Goal: Transaction & Acquisition: Purchase product/service

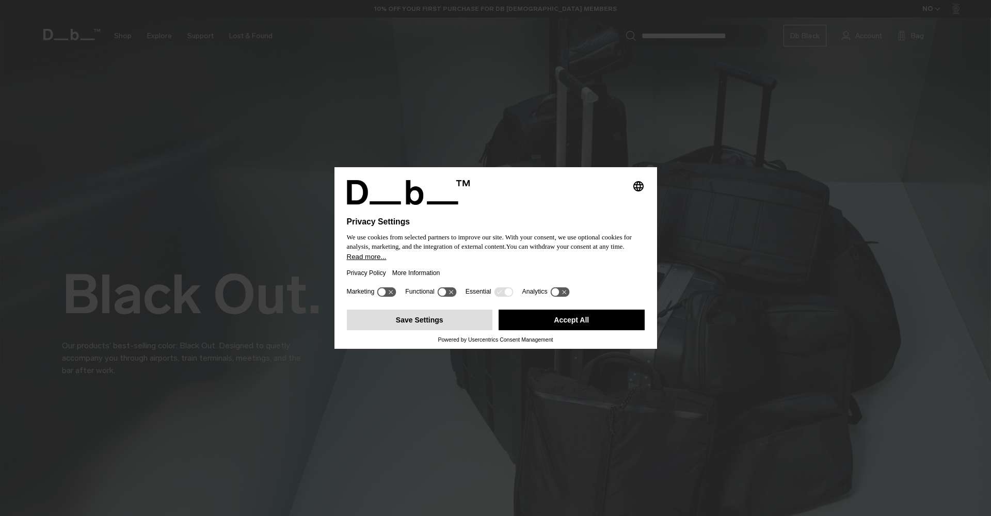
click at [439, 322] on button "Save Settings" at bounding box center [420, 320] width 146 height 21
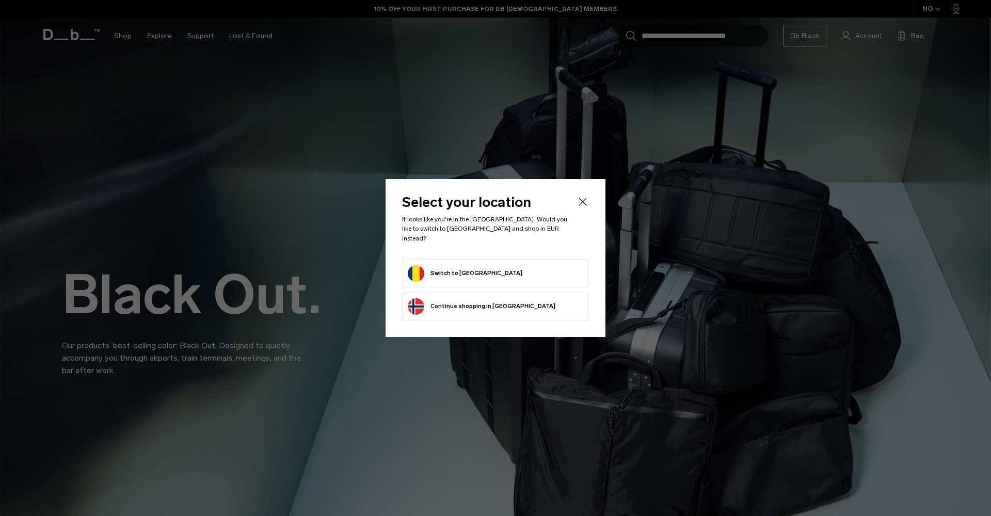
click at [472, 273] on button "Switch to Romania" at bounding box center [465, 273] width 115 height 17
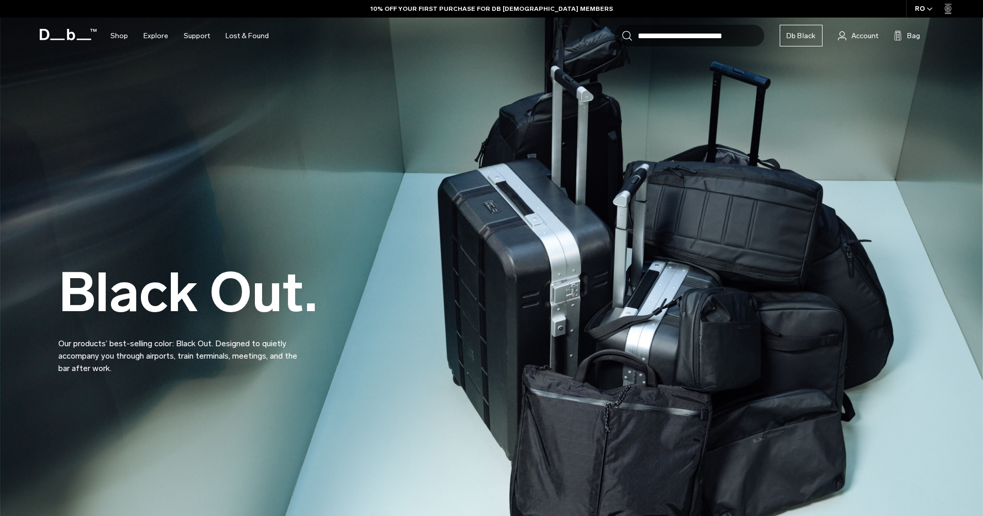
scroll to position [516, 0]
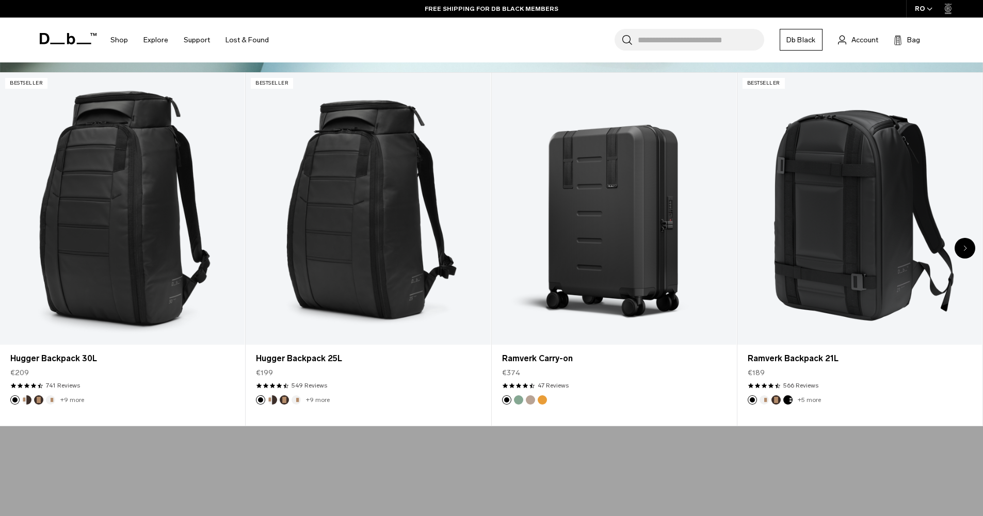
click at [961, 248] on div "Next slide" at bounding box center [965, 248] width 21 height 21
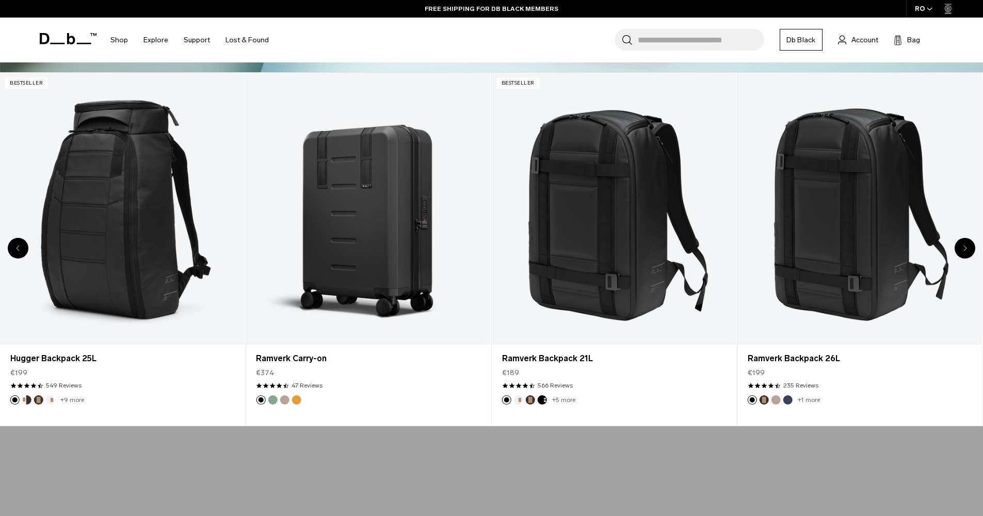
click at [961, 248] on div "Next slide" at bounding box center [965, 248] width 21 height 21
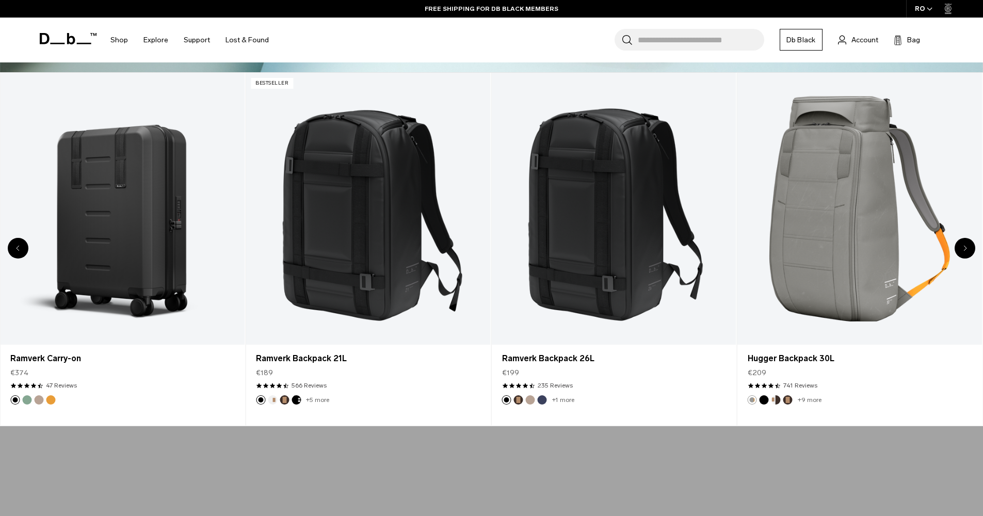
click at [961, 248] on div "Next slide" at bounding box center [965, 248] width 21 height 21
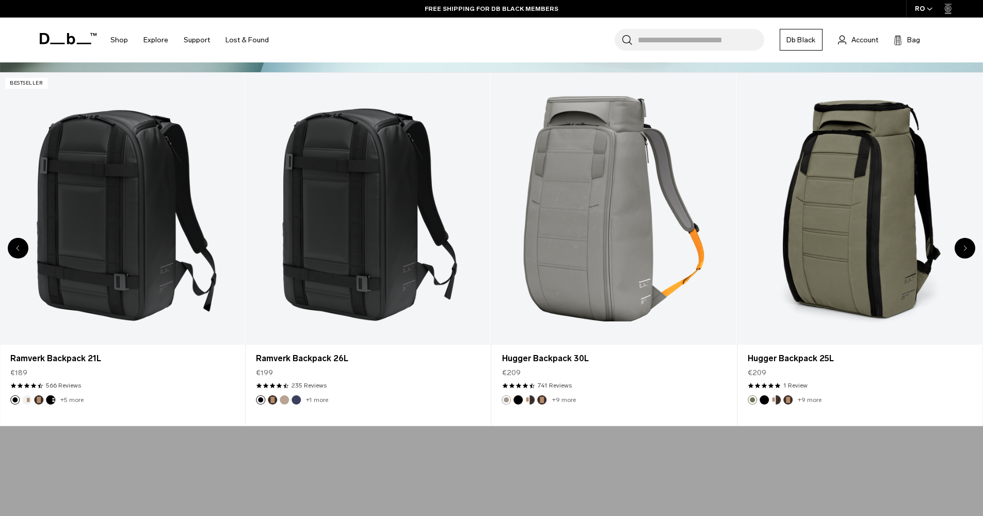
click at [961, 248] on div "Next slide" at bounding box center [965, 248] width 21 height 21
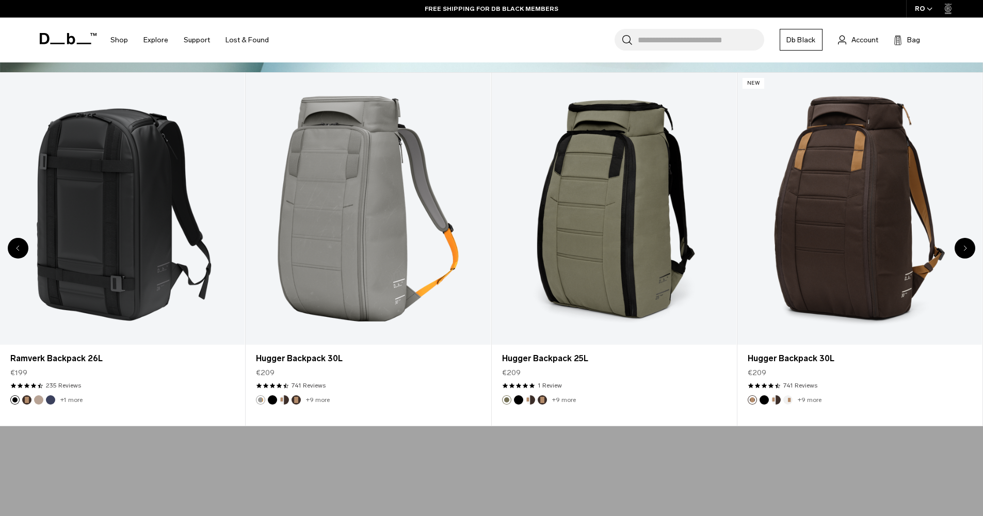
click at [961, 248] on div "Next slide" at bounding box center [965, 248] width 21 height 21
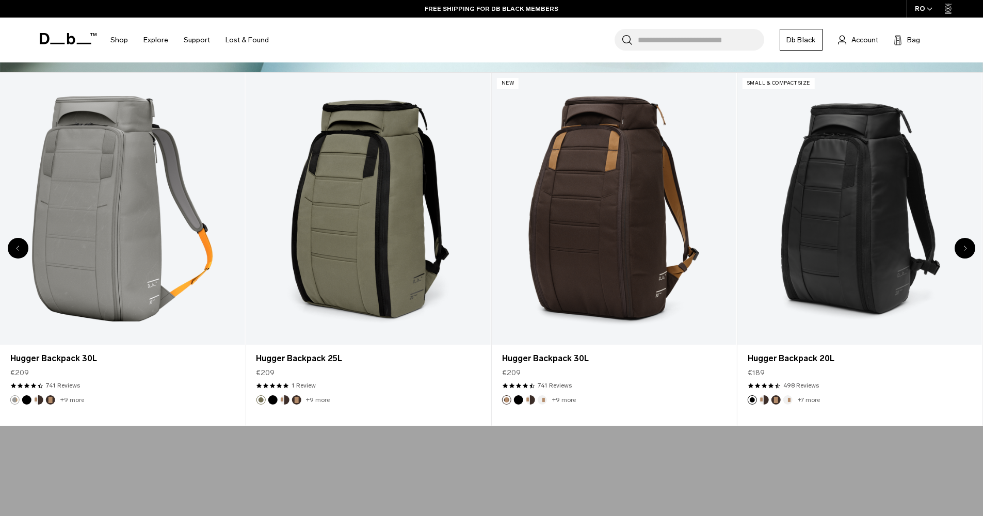
click at [961, 248] on div "Next slide" at bounding box center [965, 248] width 21 height 21
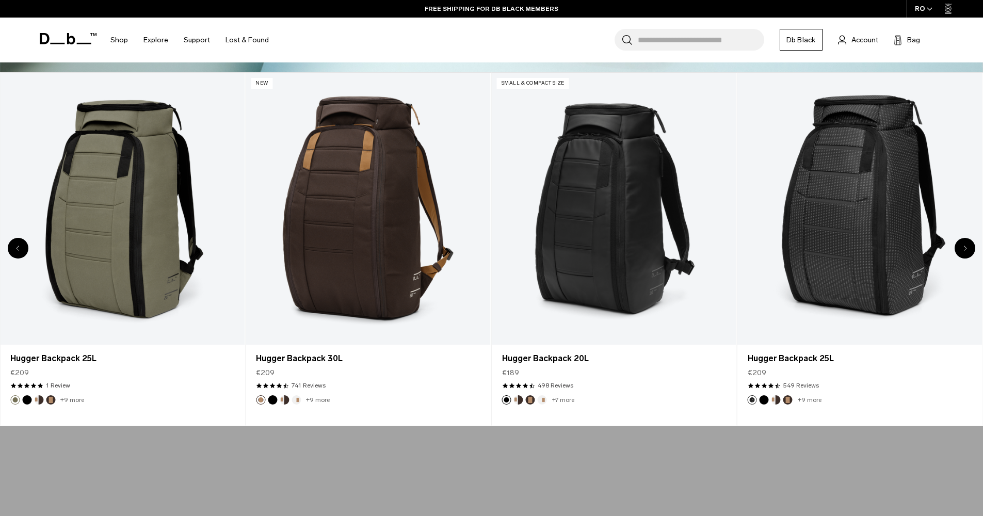
click at [961, 248] on div "Next slide" at bounding box center [965, 248] width 21 height 21
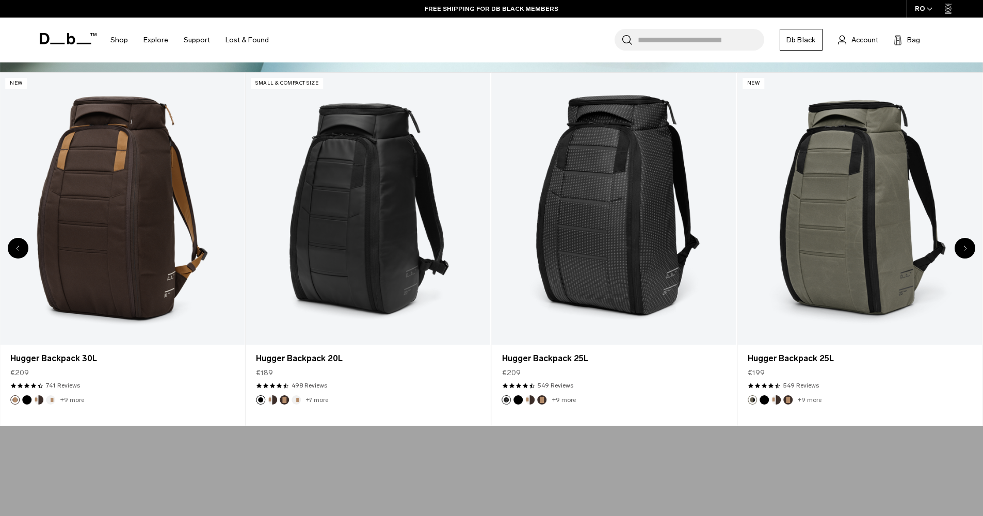
click at [961, 248] on div "Next slide" at bounding box center [965, 248] width 21 height 21
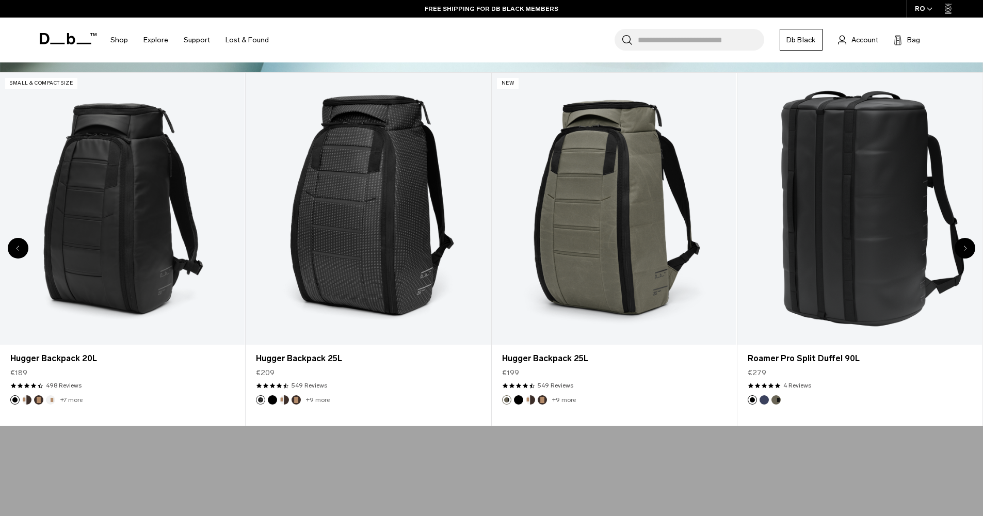
click at [961, 248] on div "Next slide" at bounding box center [965, 248] width 21 height 21
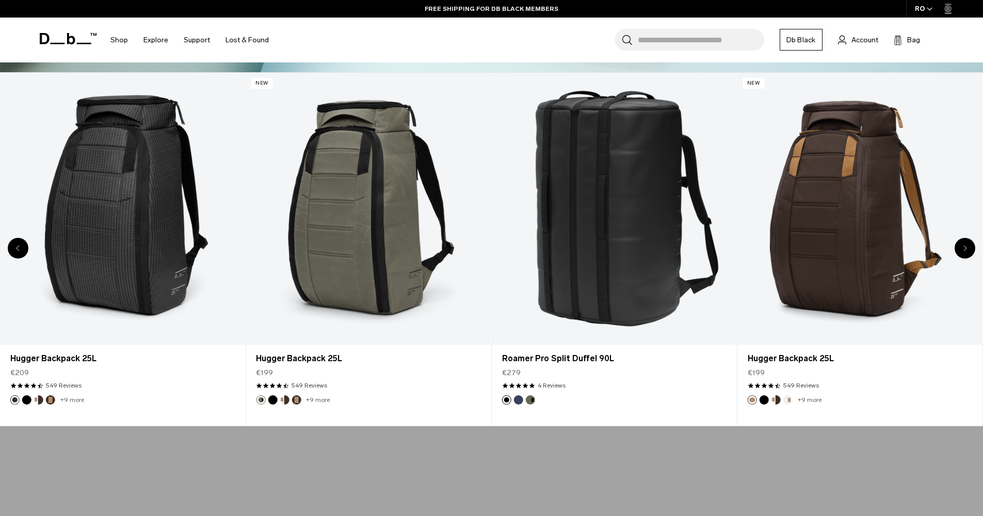
click at [961, 248] on div "Next slide" at bounding box center [965, 248] width 21 height 21
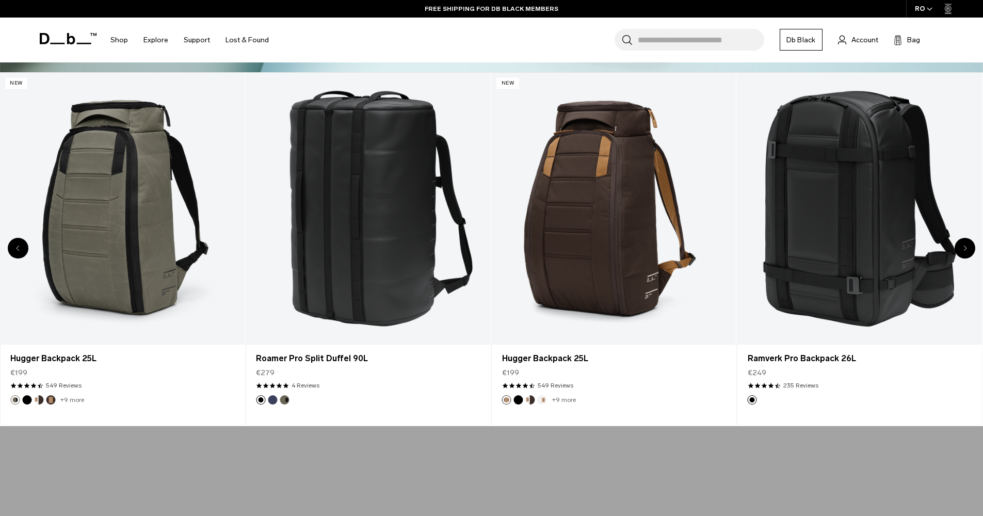
click at [961, 248] on div "Next slide" at bounding box center [965, 248] width 21 height 21
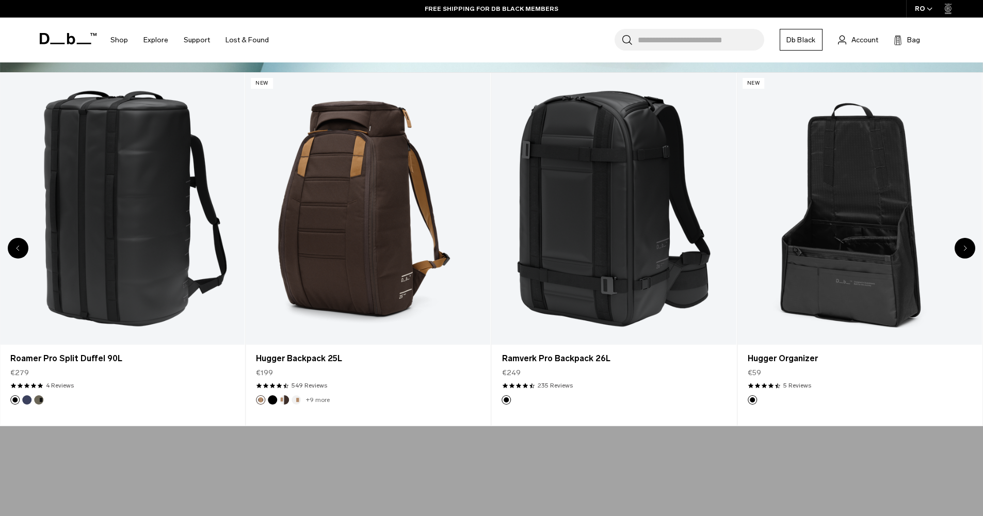
click at [961, 248] on div "Next slide" at bounding box center [965, 248] width 21 height 21
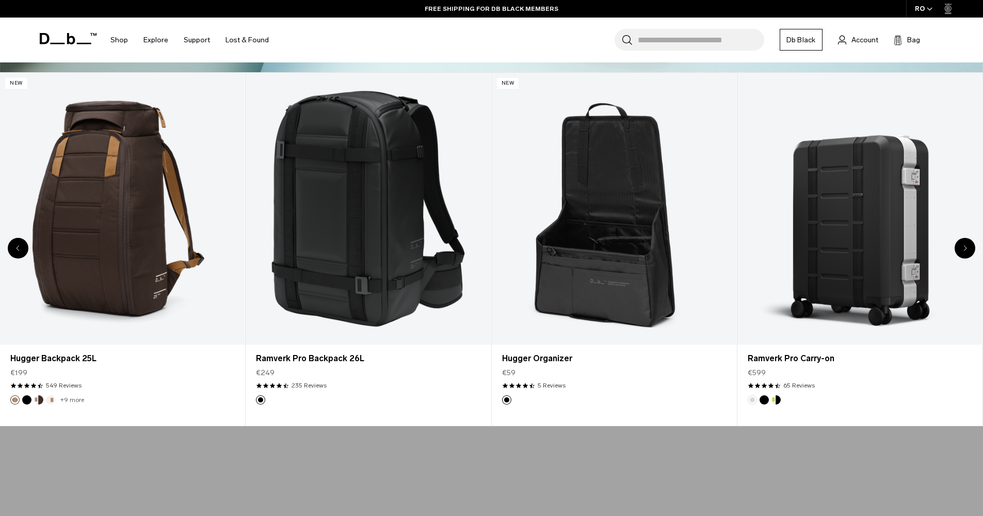
click at [961, 248] on div "Next slide" at bounding box center [965, 248] width 21 height 21
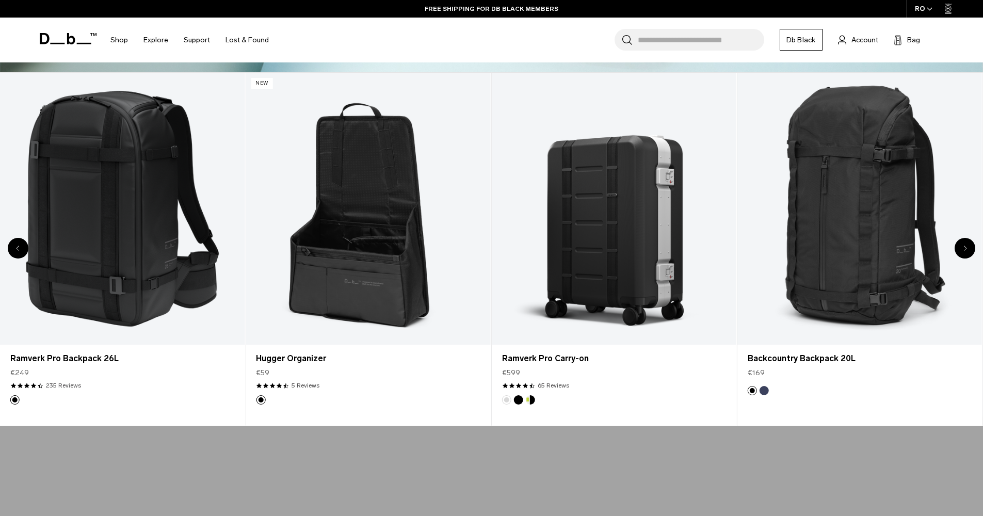
click at [961, 248] on div "Next slide" at bounding box center [965, 248] width 21 height 21
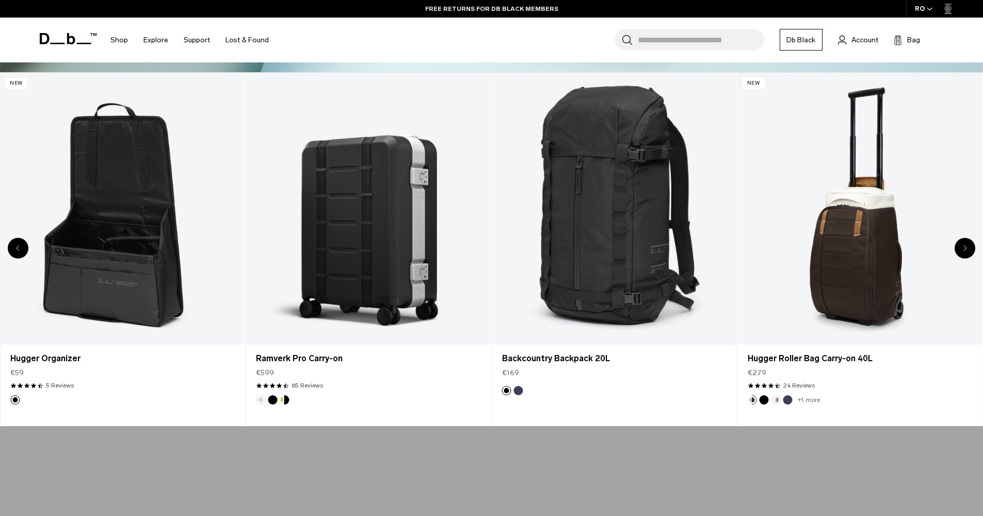
click at [961, 248] on div "Next slide" at bounding box center [965, 248] width 21 height 21
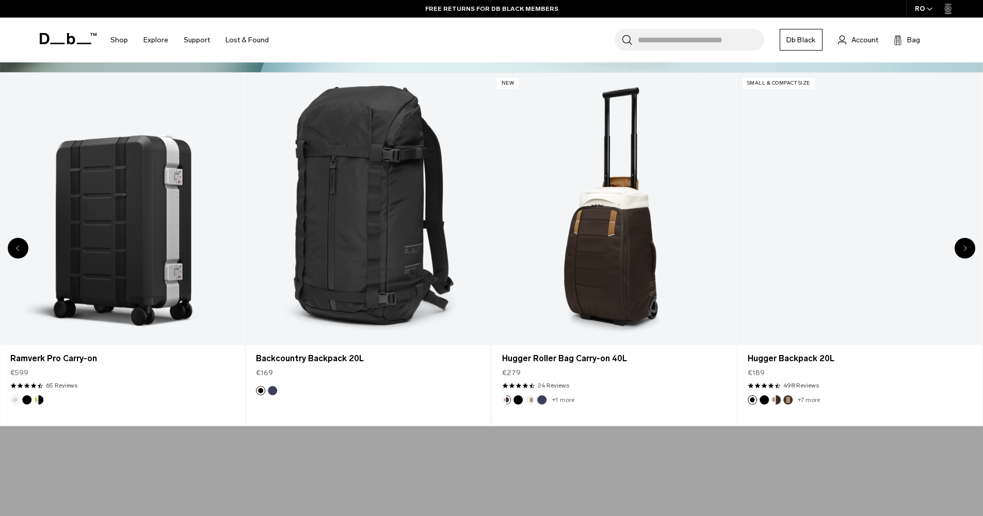
click at [961, 248] on div "Next slide" at bounding box center [965, 248] width 21 height 21
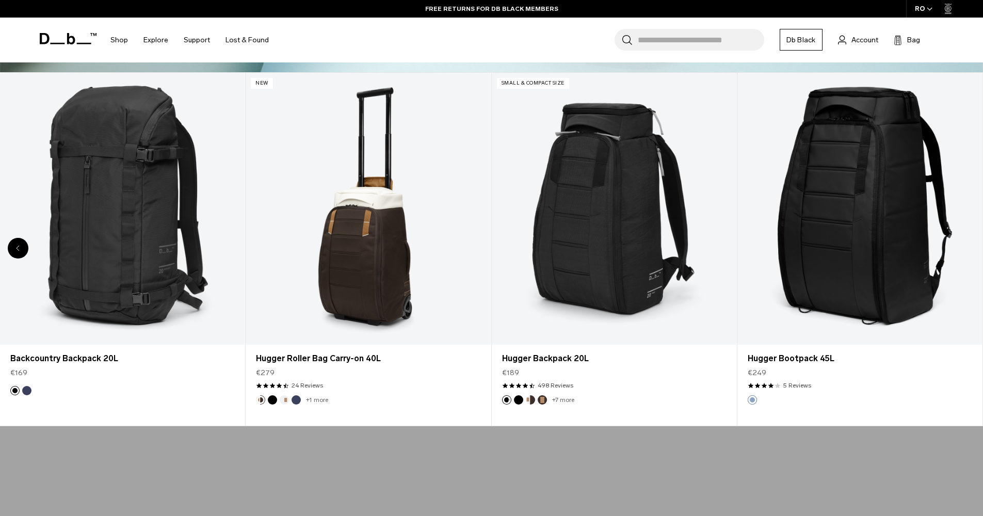
click at [961, 248] on div "20 / 20" at bounding box center [860, 209] width 245 height 272
click at [961, 248] on link "Hugger Bootpack 45L" at bounding box center [860, 209] width 245 height 272
